Goal: Check status: Check status

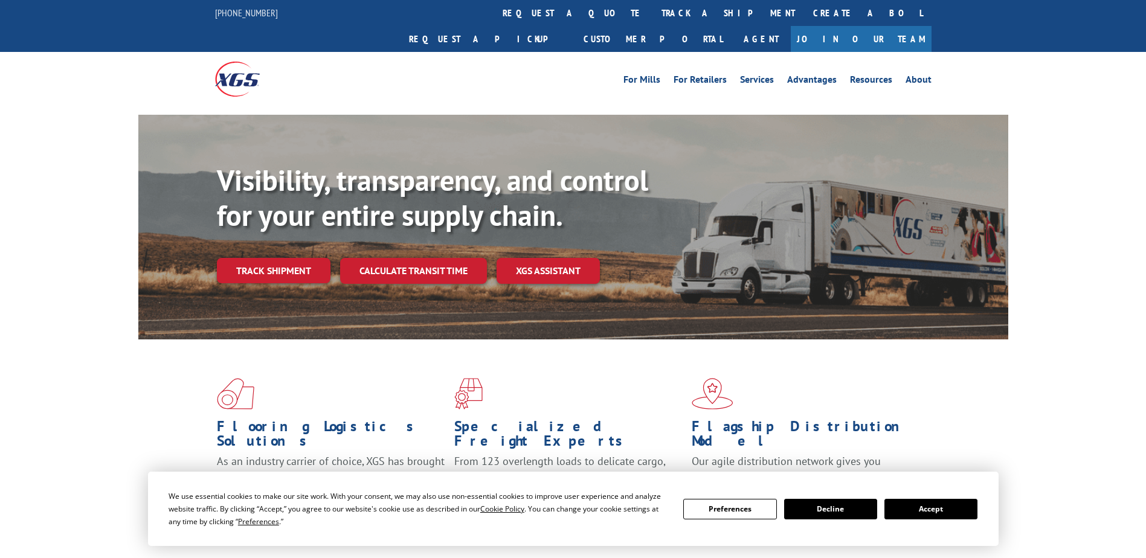
drag, startPoint x: 257, startPoint y: 244, endPoint x: 266, endPoint y: 254, distance: 13.3
click at [257, 258] on link "Track shipment" at bounding box center [274, 270] width 114 height 25
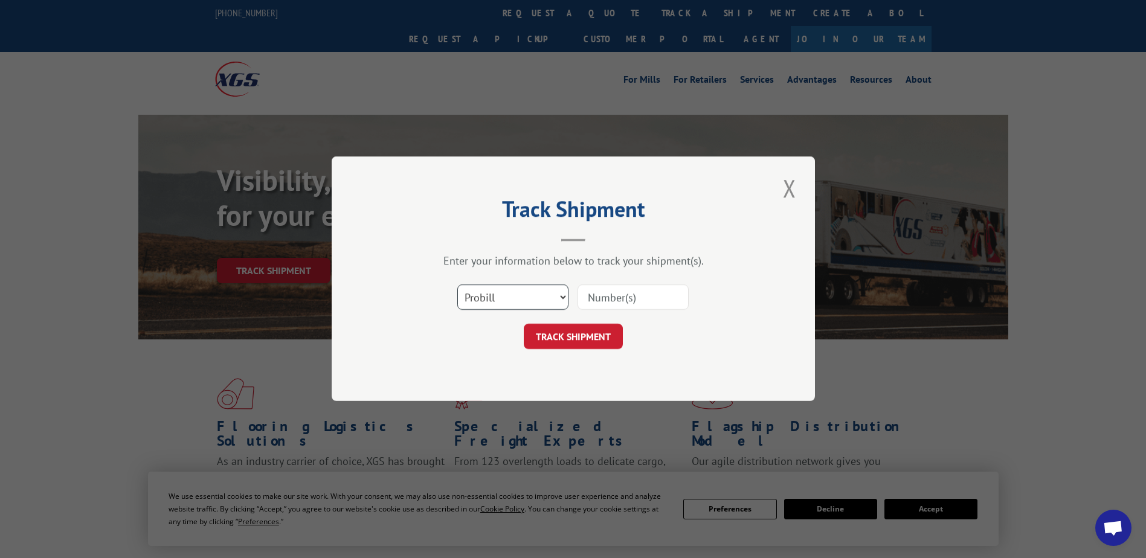
click at [493, 303] on select "Select category... Probill BOL PO" at bounding box center [512, 297] width 111 height 25
select select "po"
click at [457, 285] on select "Select category... Probill BOL PO" at bounding box center [512, 297] width 111 height 25
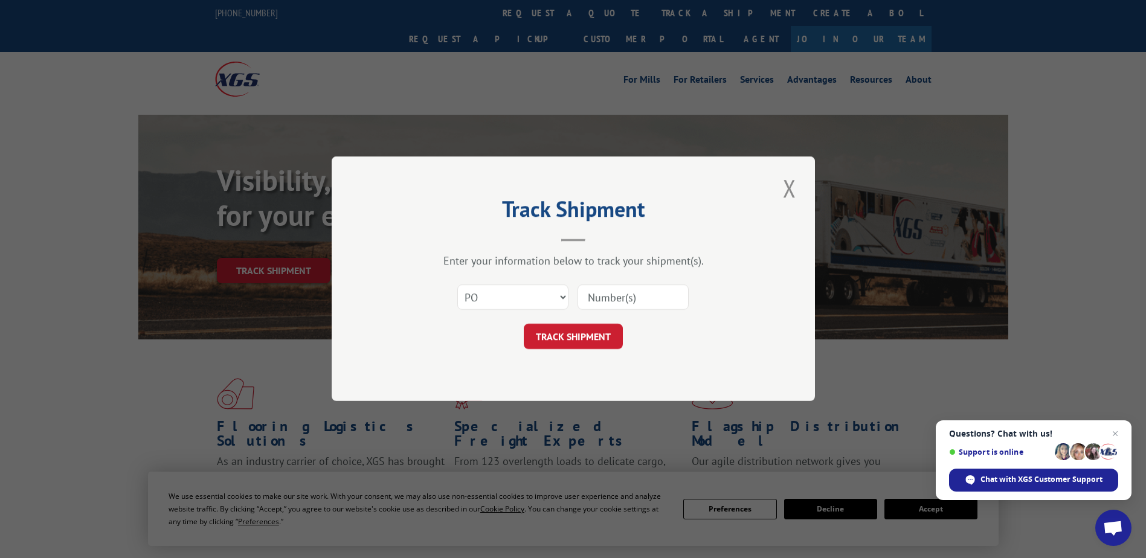
click at [585, 297] on input at bounding box center [633, 297] width 111 height 25
paste input "34506345"
type input "34506345"
click at [590, 334] on button "TRACK SHIPMENT" at bounding box center [573, 336] width 99 height 25
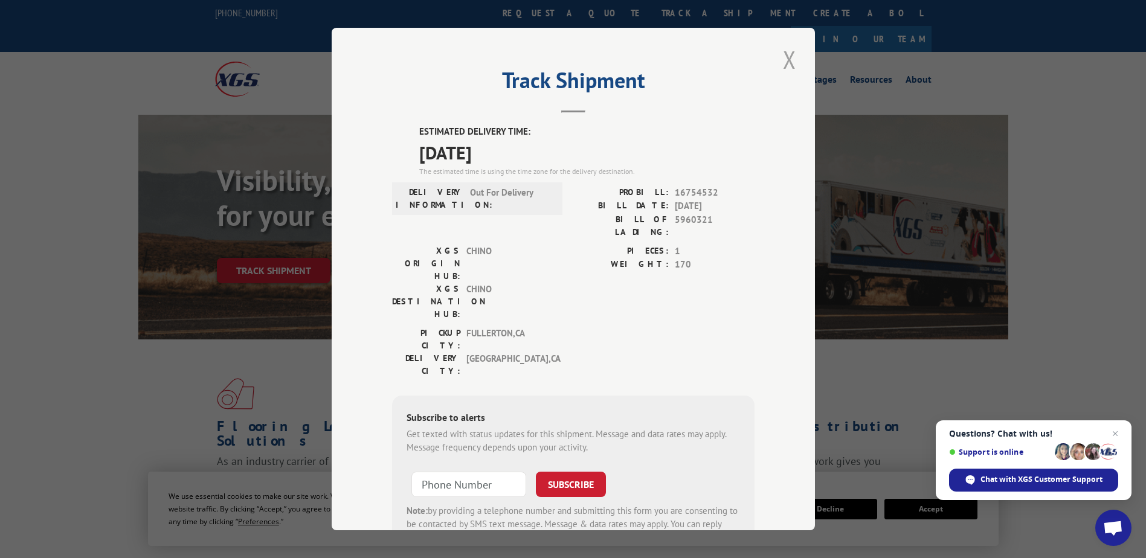
click at [783, 57] on button "Close modal" at bounding box center [789, 59] width 21 height 33
